Goal: Task Accomplishment & Management: Manage account settings

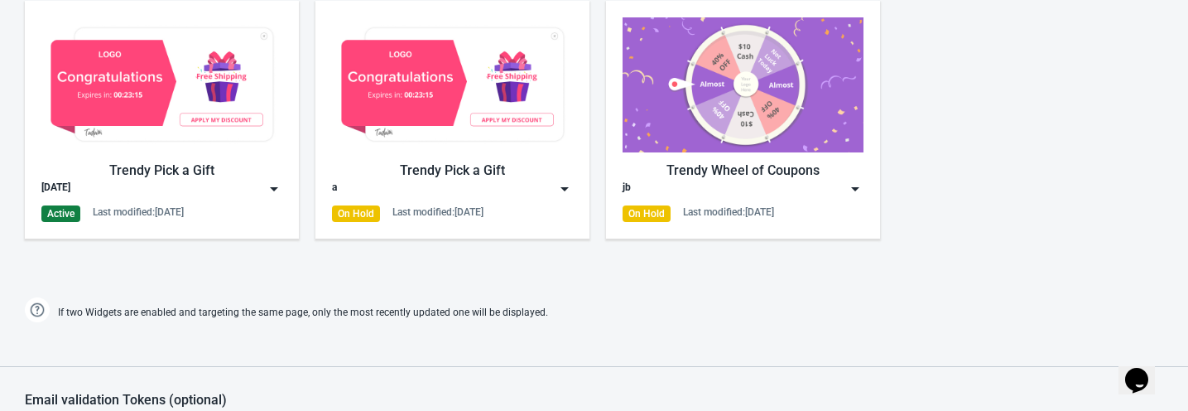
scroll to position [644, 0]
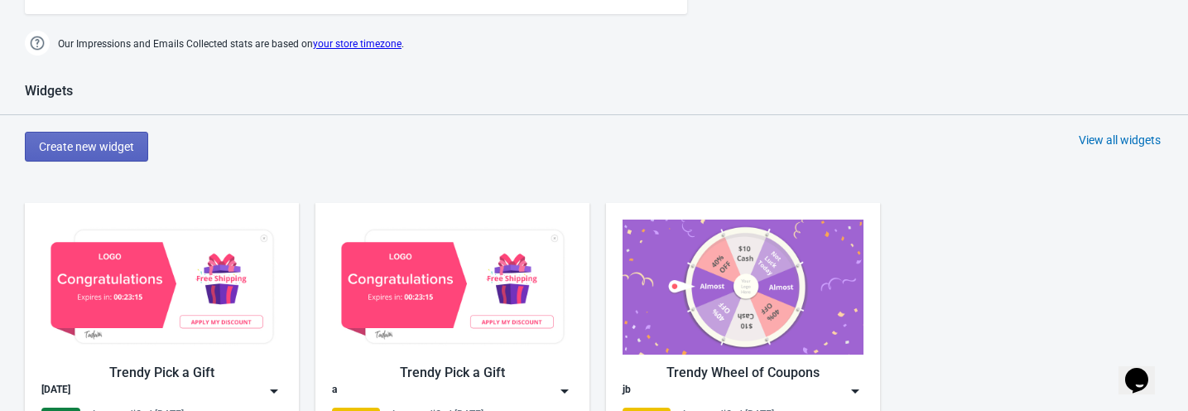
click at [861, 392] on img at bounding box center [855, 391] width 17 height 17
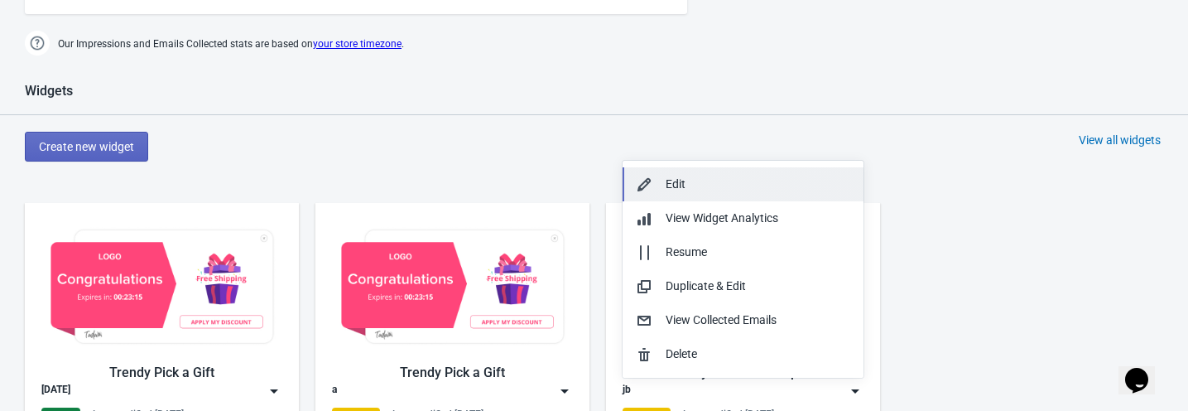
click at [738, 181] on div "Edit" at bounding box center [758, 184] width 185 height 17
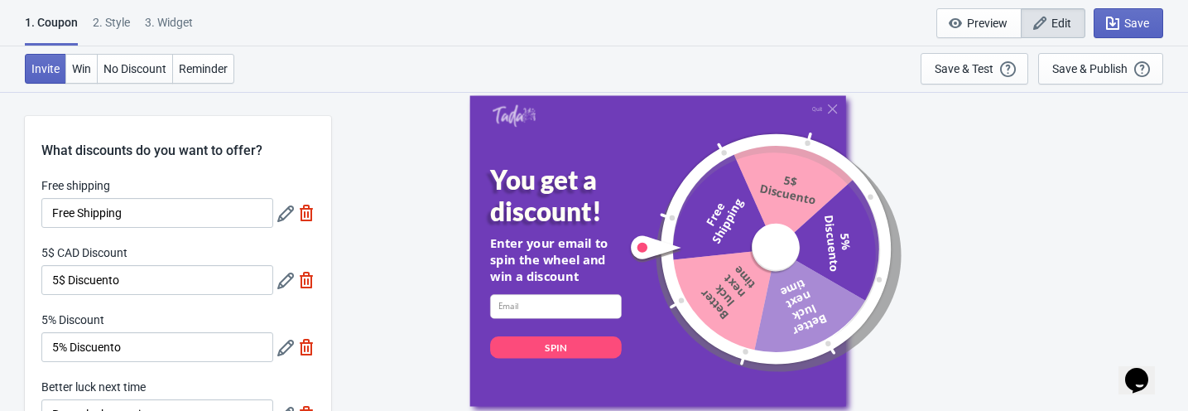
click at [184, 21] on div "3. Widget" at bounding box center [169, 28] width 48 height 29
select select "once"
select select "1"
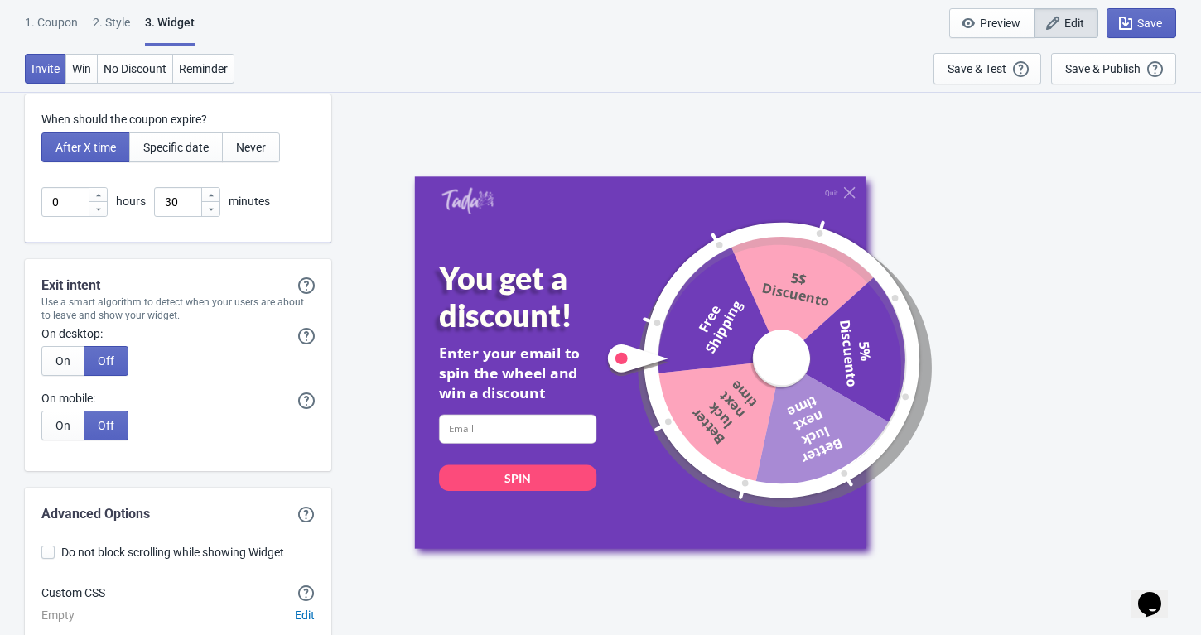
scroll to position [4546, 0]
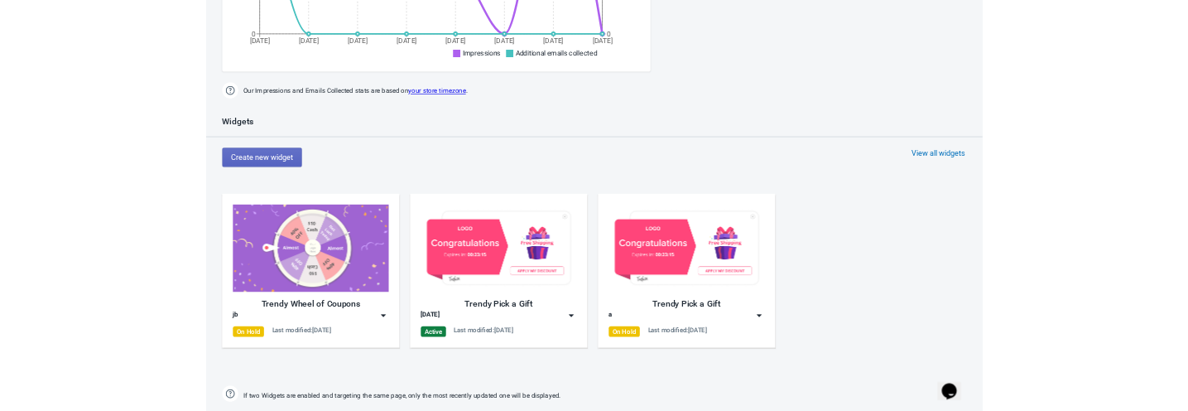
scroll to position [552, 0]
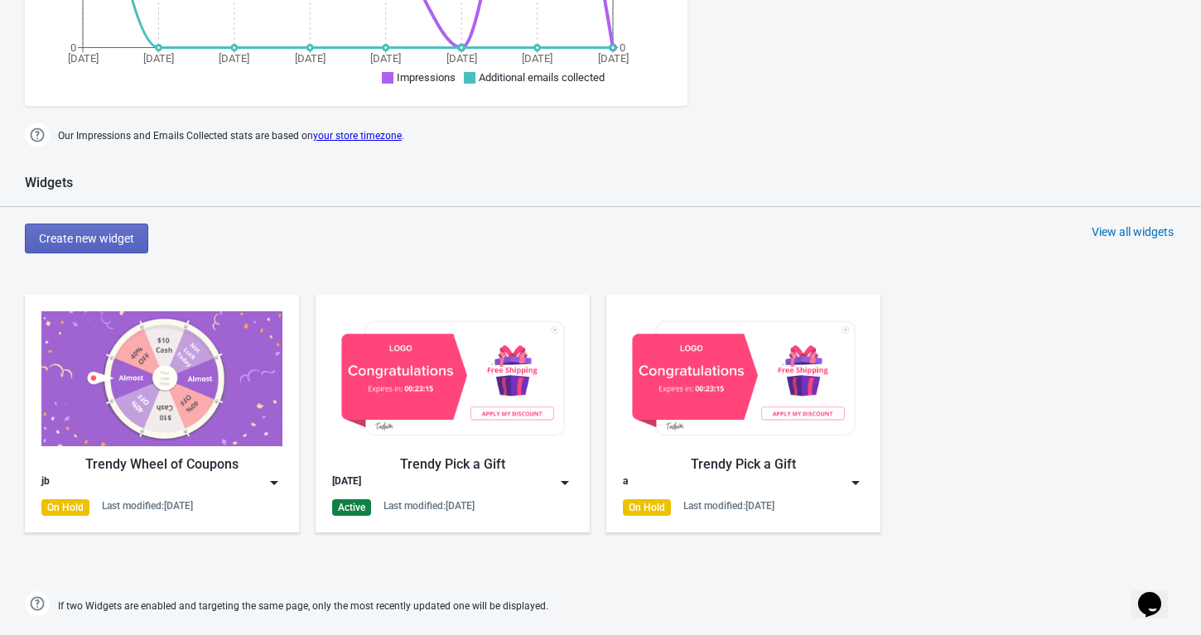
click at [268, 478] on img at bounding box center [274, 483] width 17 height 17
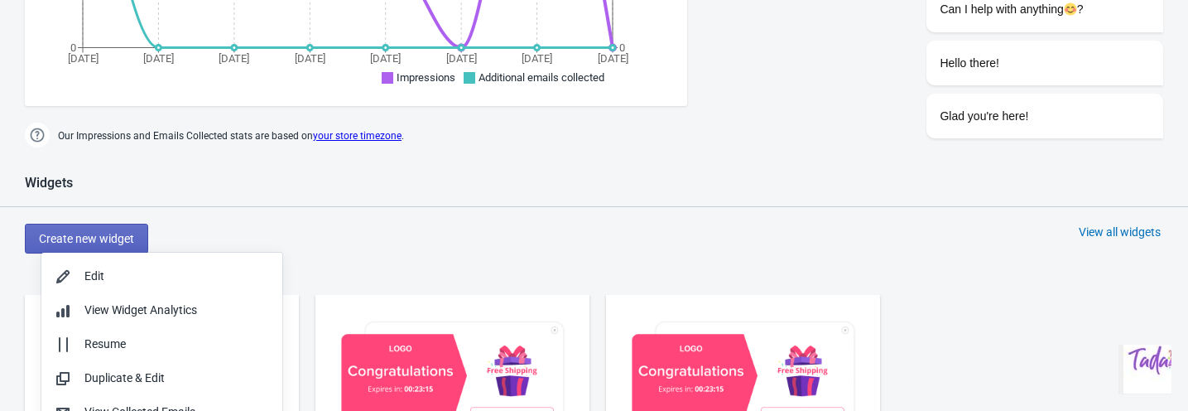
scroll to position [0, 0]
